Goal: Transaction & Acquisition: Purchase product/service

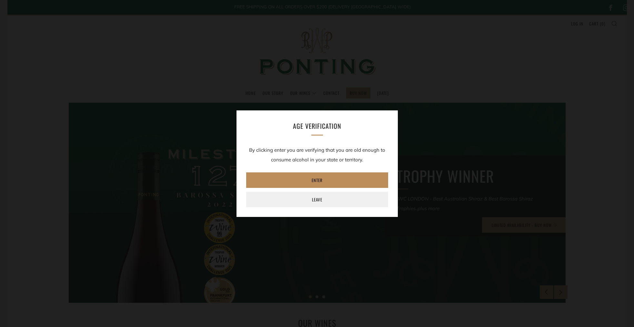
click at [329, 181] on link "Enter" at bounding box center [317, 179] width 142 height 15
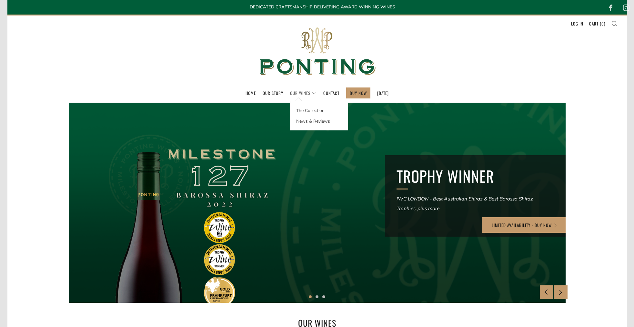
click at [295, 93] on link "Our Wines" at bounding box center [303, 93] width 26 height 10
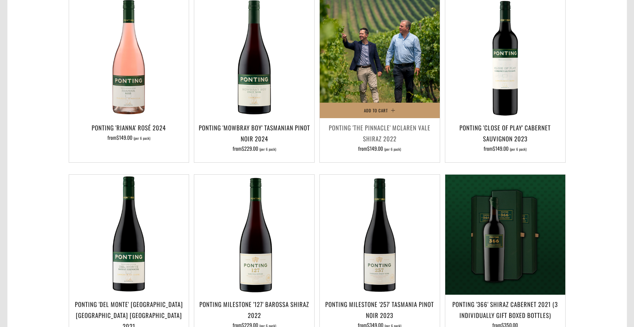
scroll to position [366, 0]
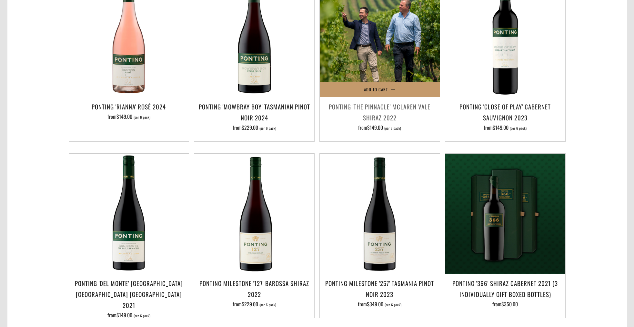
click at [373, 55] on img at bounding box center [380, 37] width 120 height 120
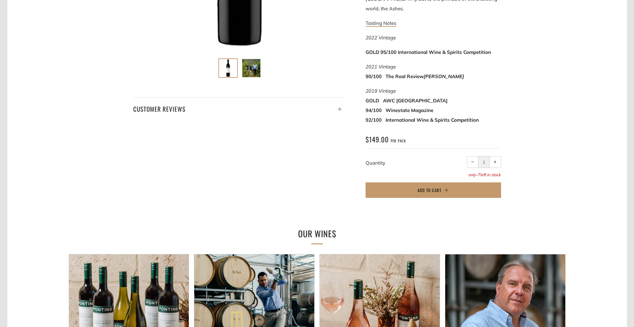
scroll to position [284, 0]
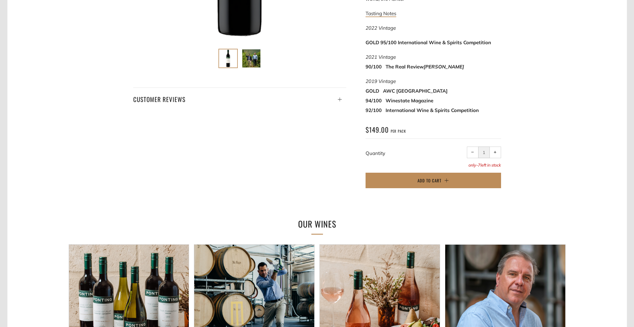
click at [438, 177] on span "Add to Cart" at bounding box center [429, 180] width 24 height 6
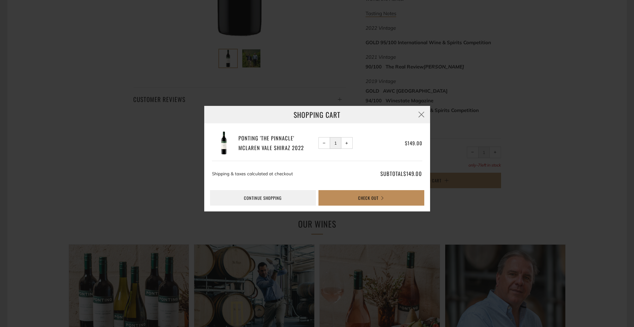
click at [371, 196] on button "Check Out" at bounding box center [371, 197] width 106 height 15
